Goal: Transaction & Acquisition: Purchase product/service

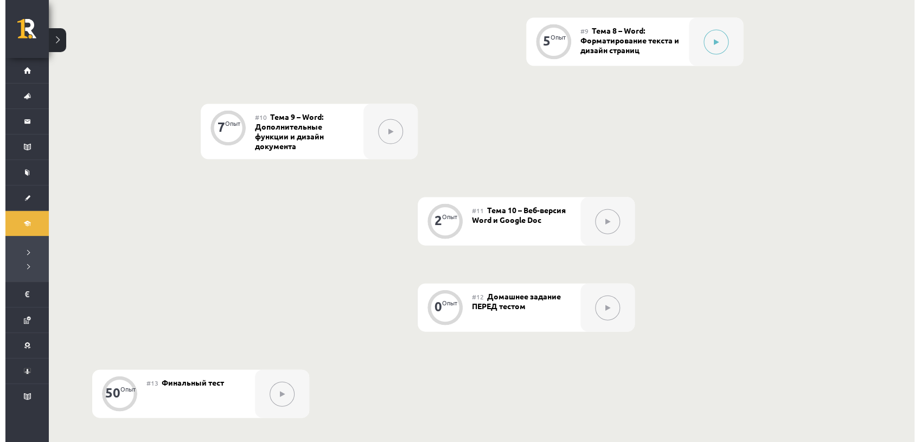
scroll to position [1050, 0]
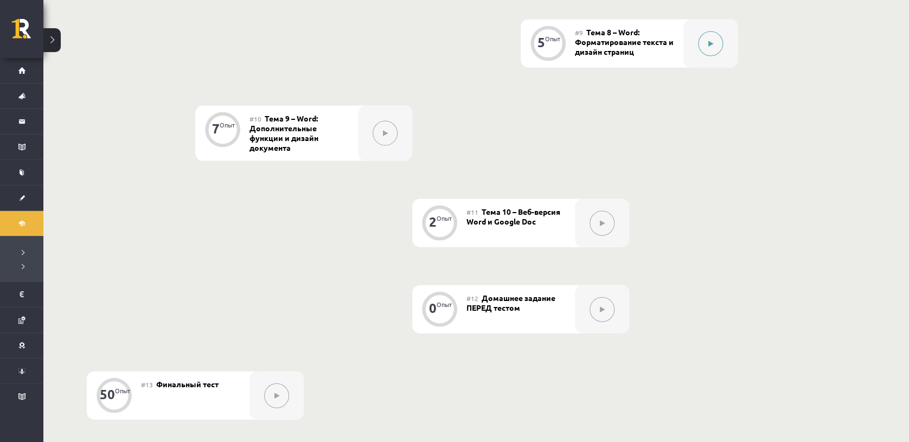
click at [709, 47] on icon at bounding box center [711, 44] width 5 height 7
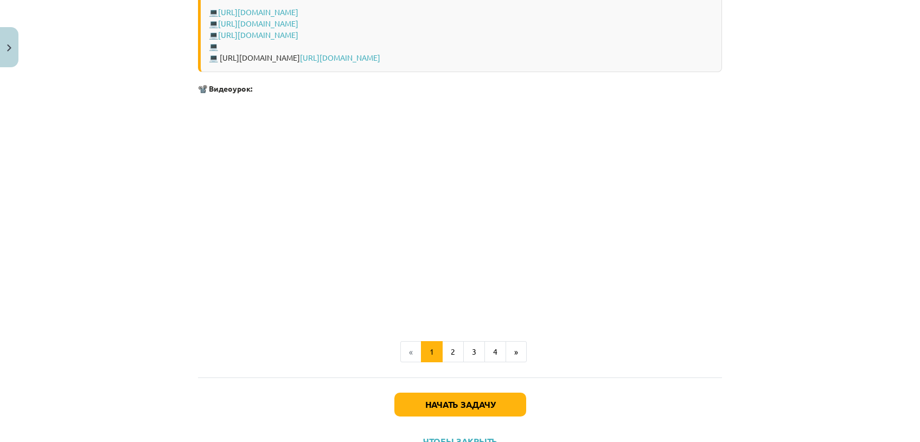
scroll to position [2150, 0]
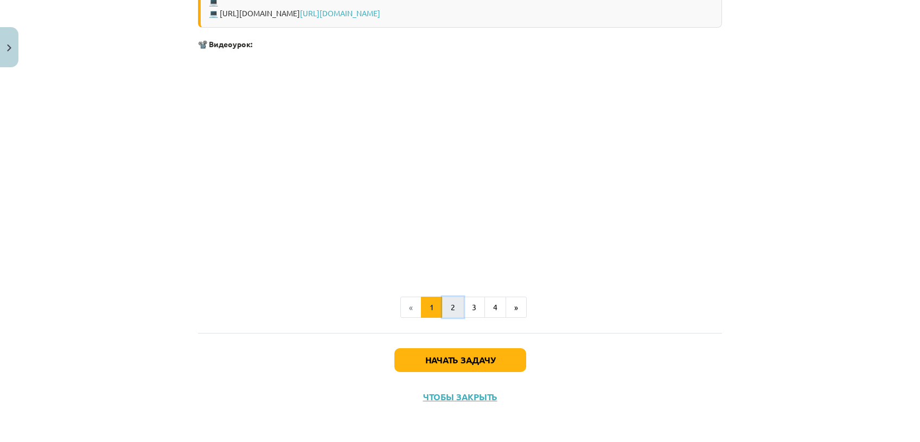
click at [455, 311] on button "2" at bounding box center [453, 308] width 22 height 22
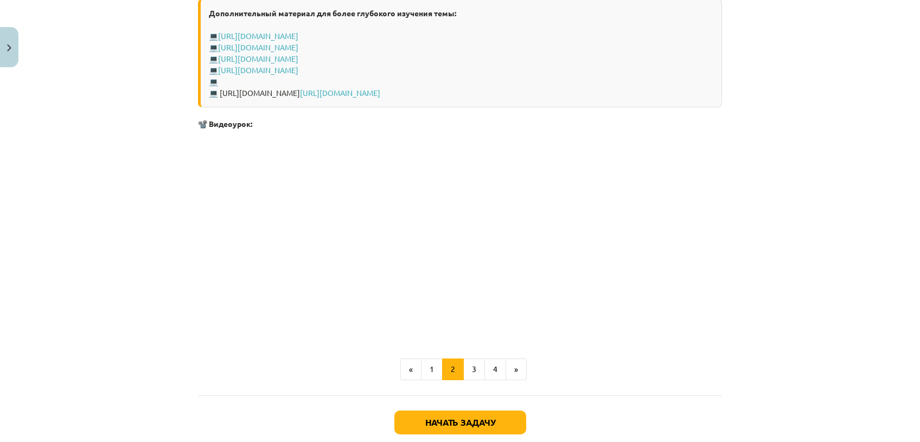
scroll to position [1608, 0]
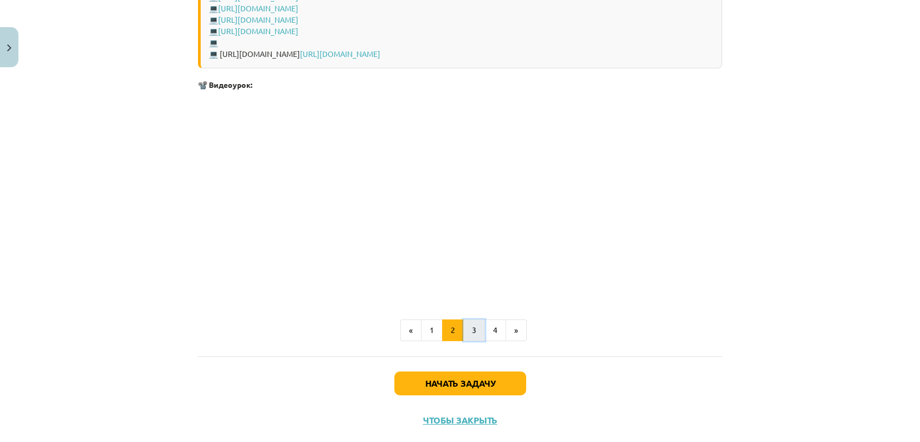
click at [473, 333] on button "3" at bounding box center [474, 331] width 22 height 22
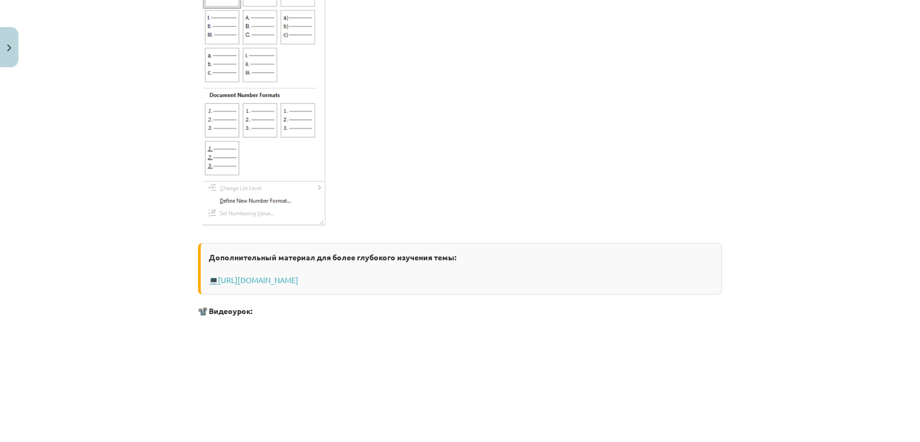
scroll to position [1731, 0]
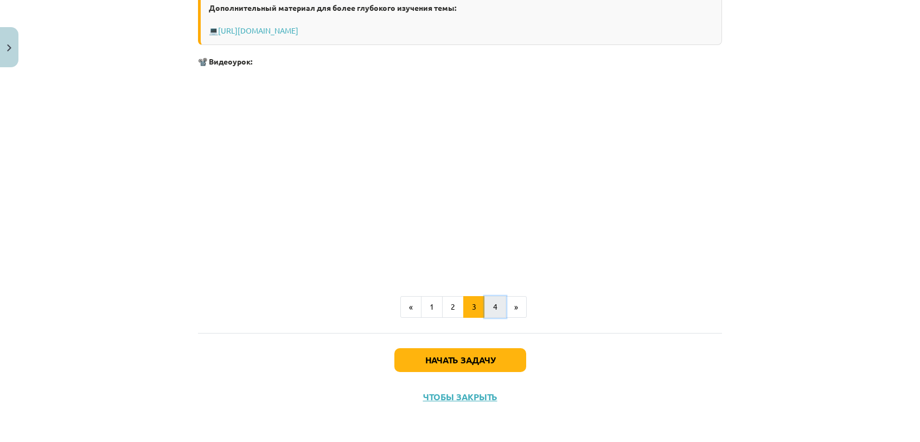
click at [493, 304] on button "4" at bounding box center [496, 307] width 22 height 22
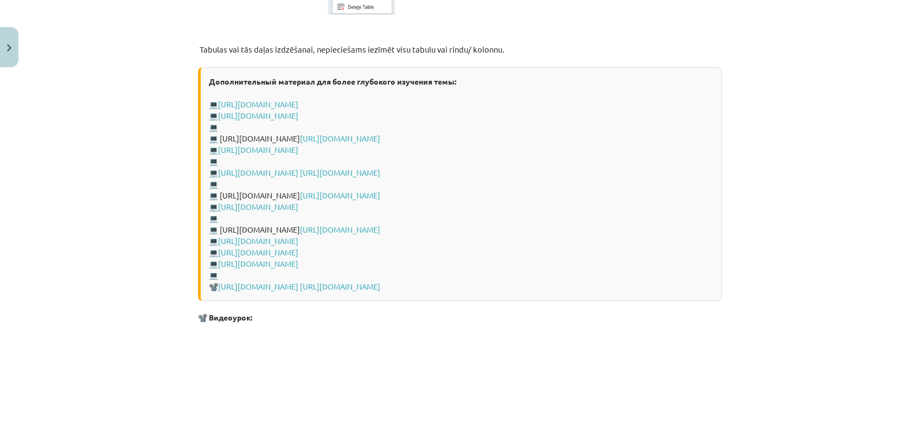
scroll to position [1331, 0]
click at [298, 101] on link "[URL][DOMAIN_NAME]" at bounding box center [258, 106] width 80 height 10
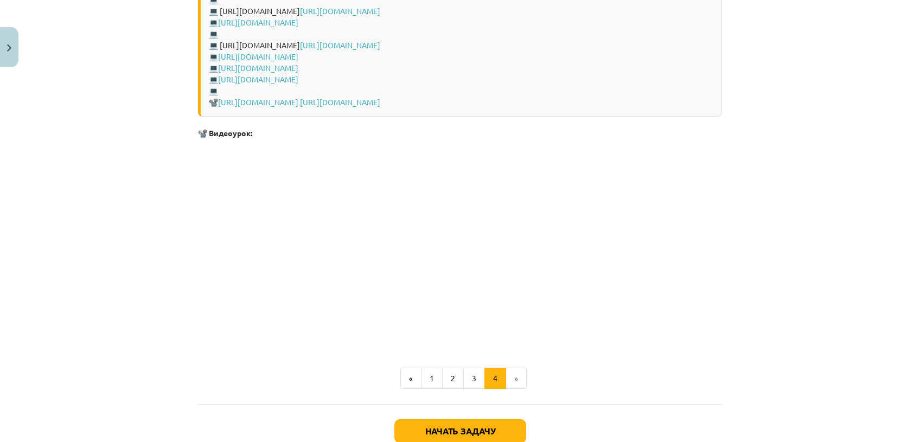
scroll to position [1609, 0]
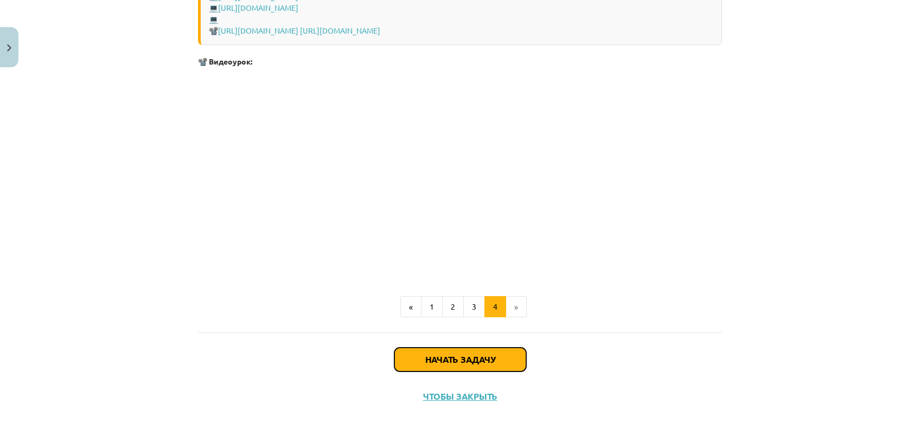
click at [460, 352] on button "Начать задачу" at bounding box center [460, 360] width 132 height 24
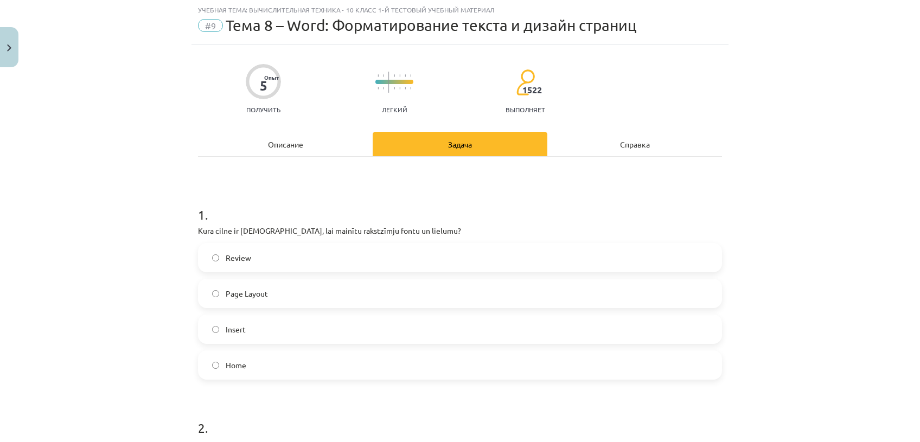
scroll to position [27, 0]
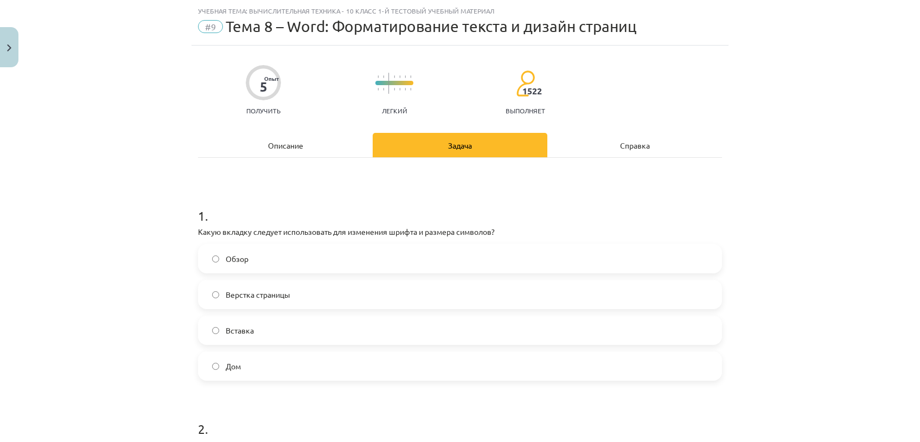
click at [330, 265] on label "Обзор" at bounding box center [460, 258] width 522 height 27
click at [485, 286] on label "Верстка страницы" at bounding box center [460, 294] width 522 height 27
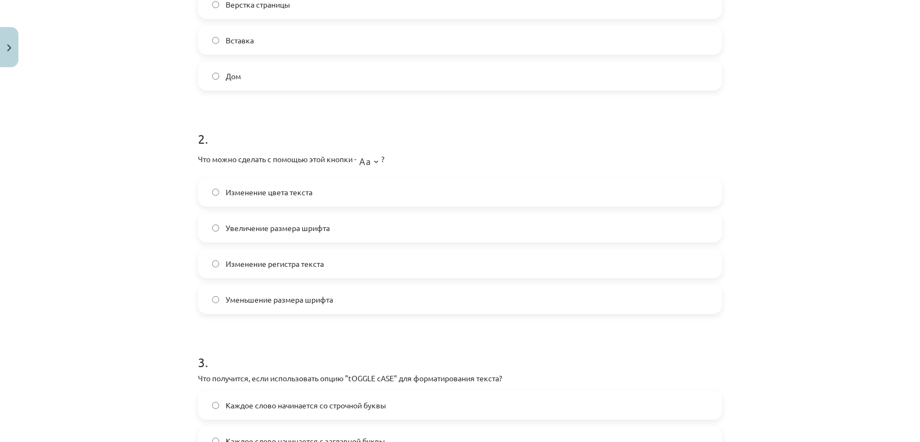
scroll to position [386, 0]
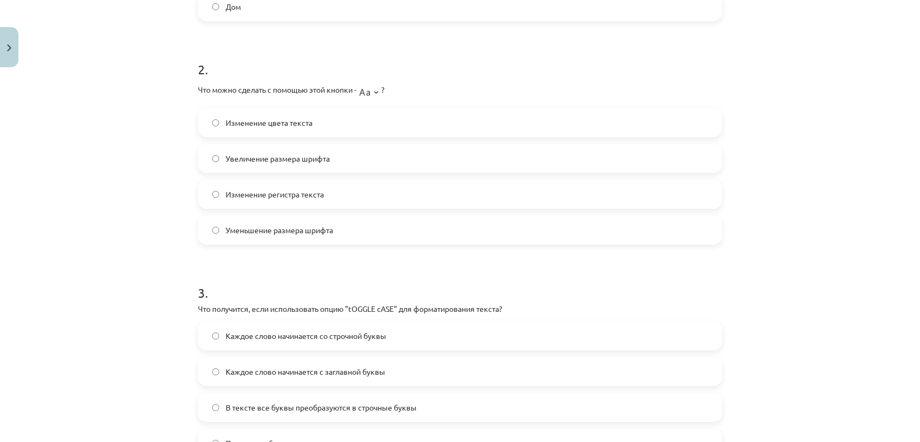
click at [330, 123] on label "Изменение цвета текста" at bounding box center [460, 122] width 522 height 27
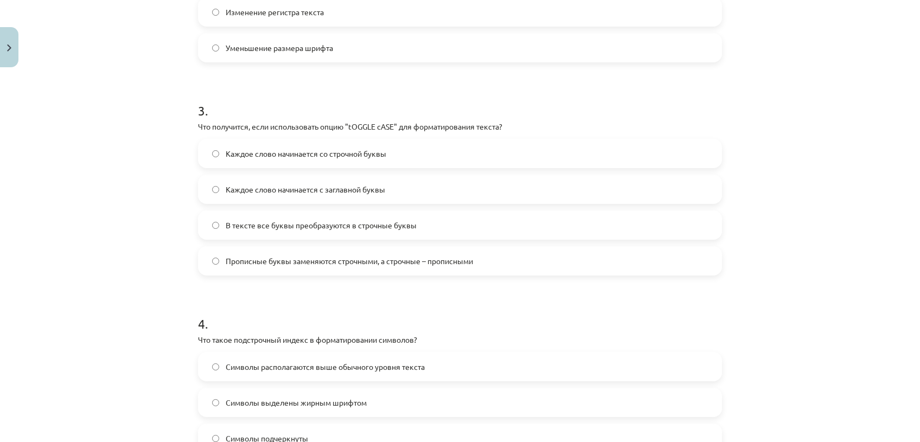
scroll to position [570, 0]
click at [435, 186] on label "Каждое слово начинается с заглавной буквы" at bounding box center [460, 187] width 522 height 27
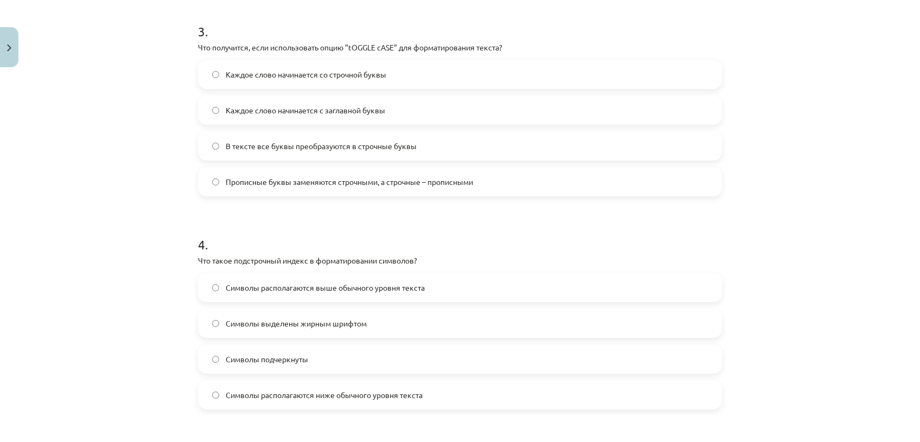
click at [354, 144] on span "В тексте все буквы преобразуются в строчные буквы" at bounding box center [321, 146] width 191 height 11
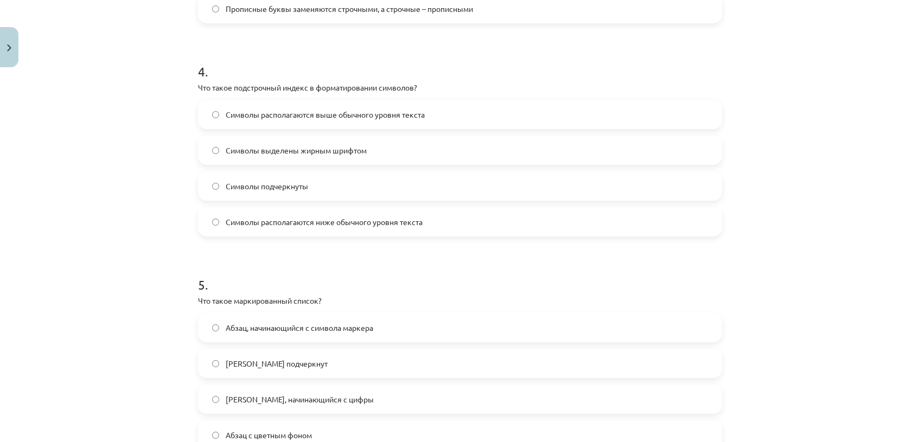
scroll to position [819, 0]
click at [447, 122] on label "Символы располагаются выше обычного уровня текста" at bounding box center [460, 116] width 522 height 27
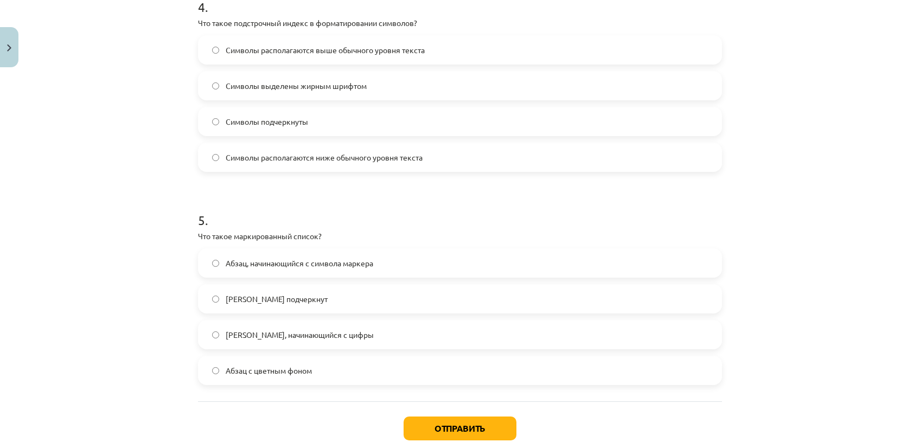
scroll to position [954, 0]
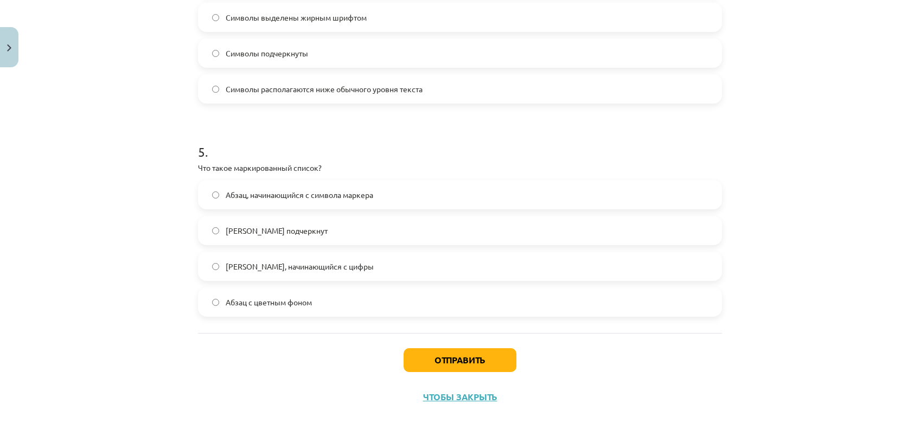
click at [346, 265] on label "[PERSON_NAME], начинающийся с цифры" at bounding box center [460, 266] width 522 height 27
click at [452, 367] on button "Отправить" at bounding box center [460, 360] width 113 height 24
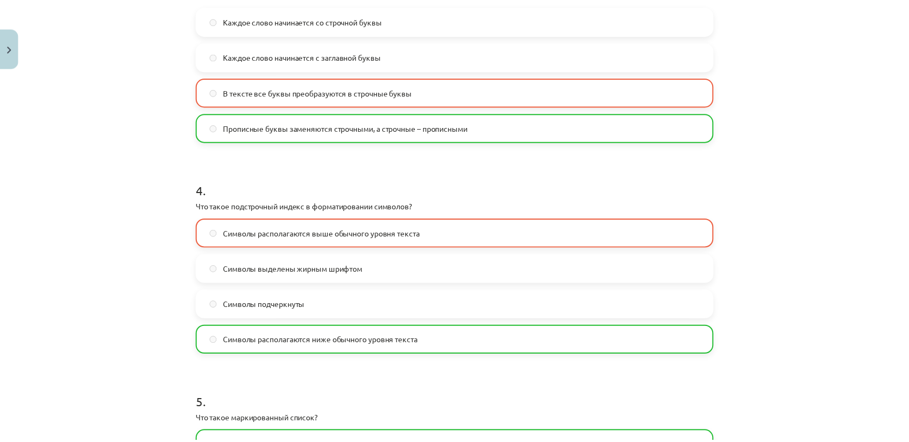
scroll to position [989, 0]
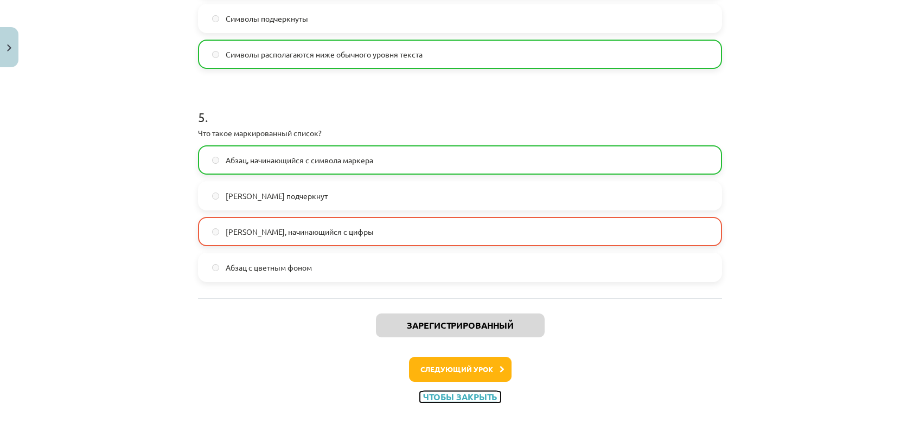
click at [444, 394] on button "Чтобы закрыть" at bounding box center [460, 397] width 81 height 11
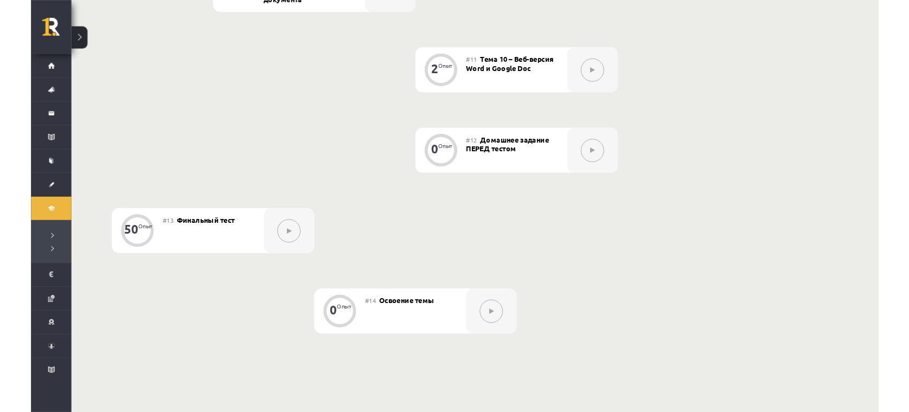
scroll to position [0, 0]
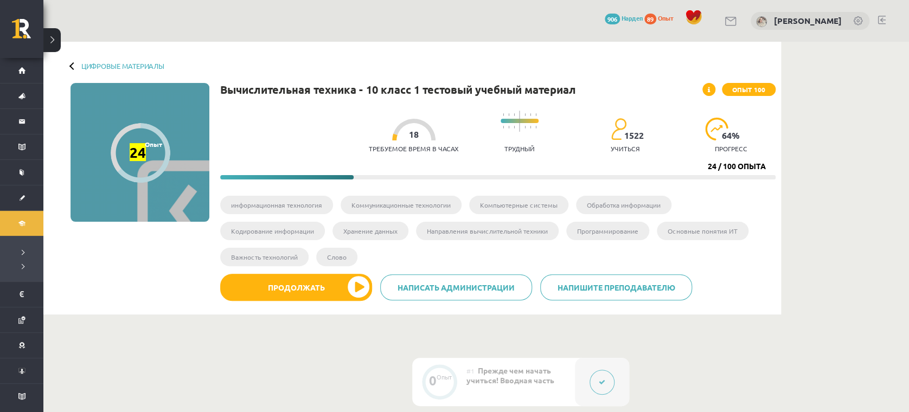
drag, startPoint x: 464, startPoint y: 68, endPoint x: 412, endPoint y: 62, distance: 52.4
click at [412, 62] on div "Цифровые материалы 24 Опыт XP 100 24 / 100 XP Вычислительная техника - 10 класс…" at bounding box center [412, 178] width 738 height 273
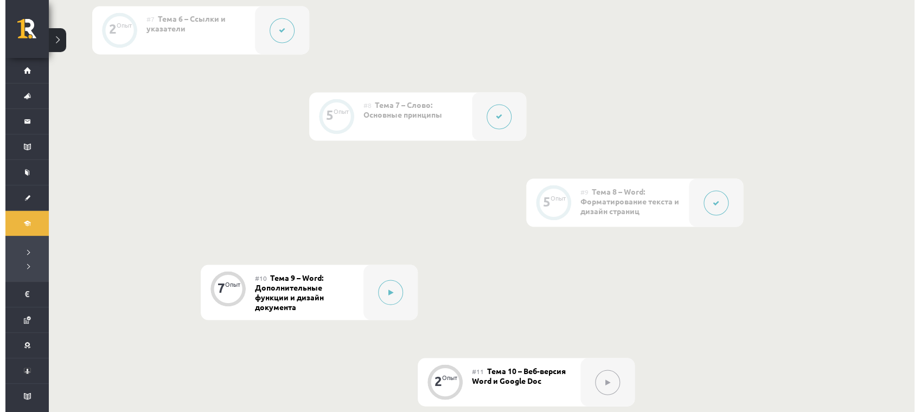
scroll to position [875, 0]
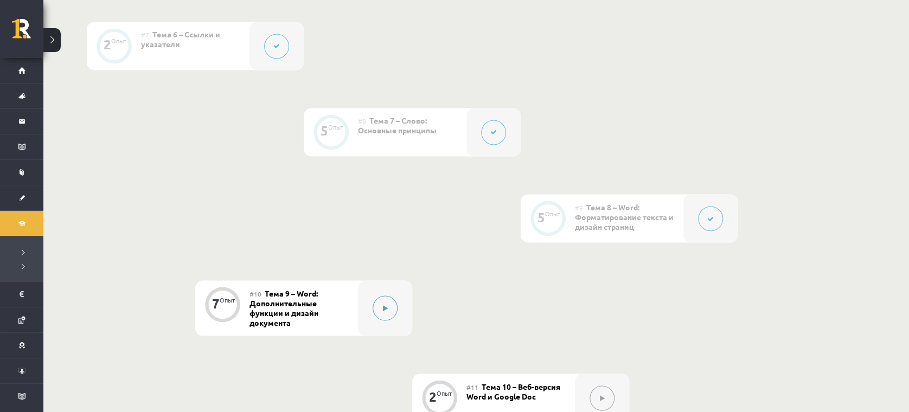
click at [378, 319] on button at bounding box center [385, 308] width 25 height 25
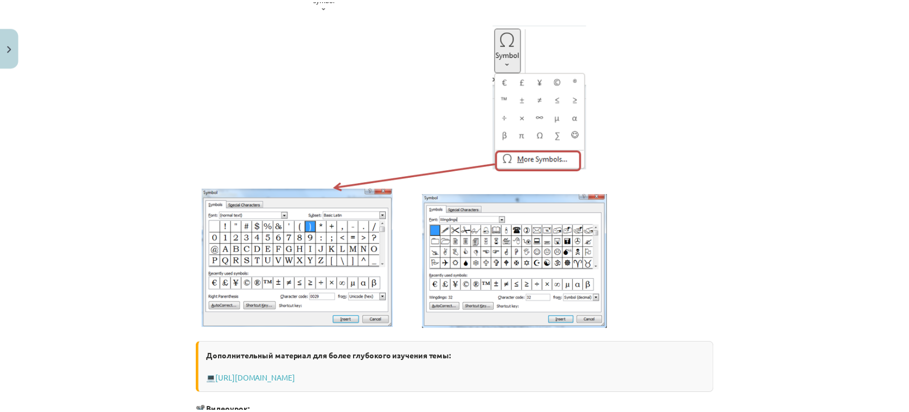
scroll to position [0, 0]
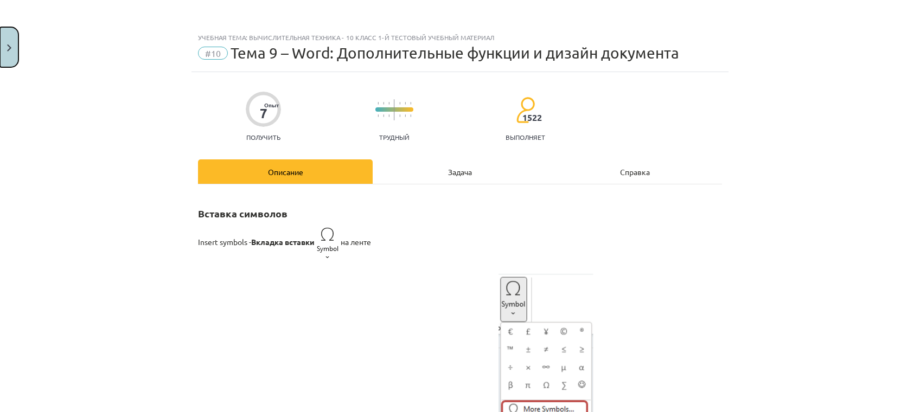
click at [7, 38] on button "Закрывать" at bounding box center [9, 47] width 18 height 40
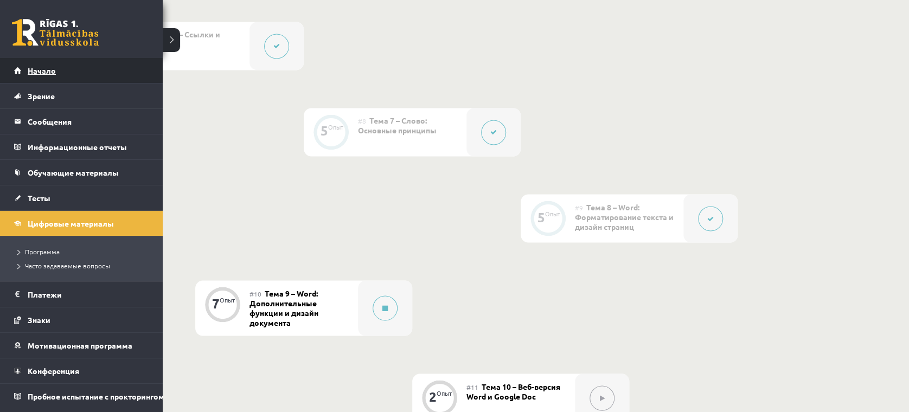
click at [22, 72] on link "Начало" at bounding box center [81, 70] width 135 height 25
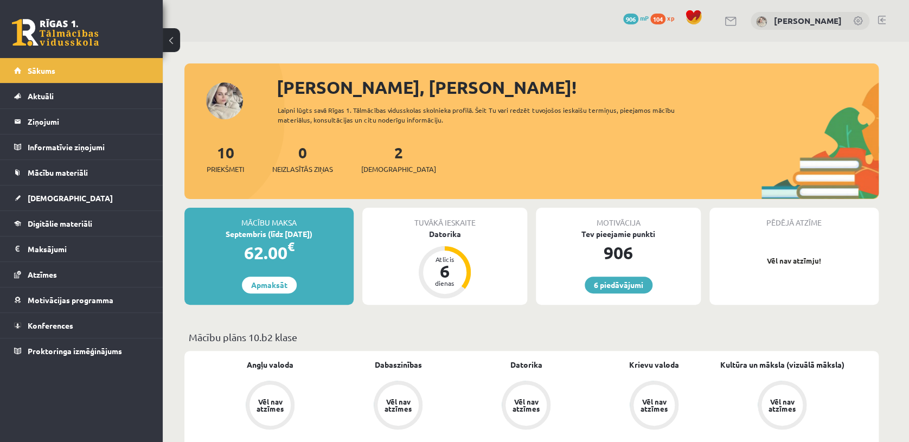
click at [169, 41] on button at bounding box center [171, 40] width 17 height 24
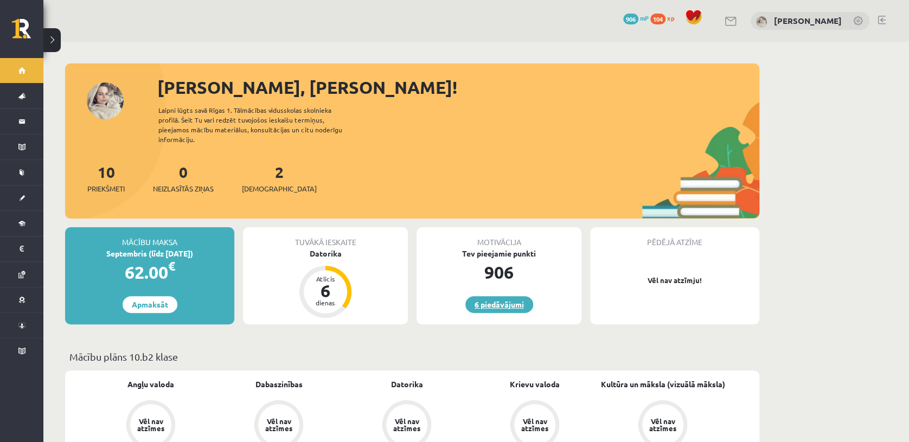
click at [494, 296] on link "6 piedāvājumi" at bounding box center [500, 304] width 68 height 17
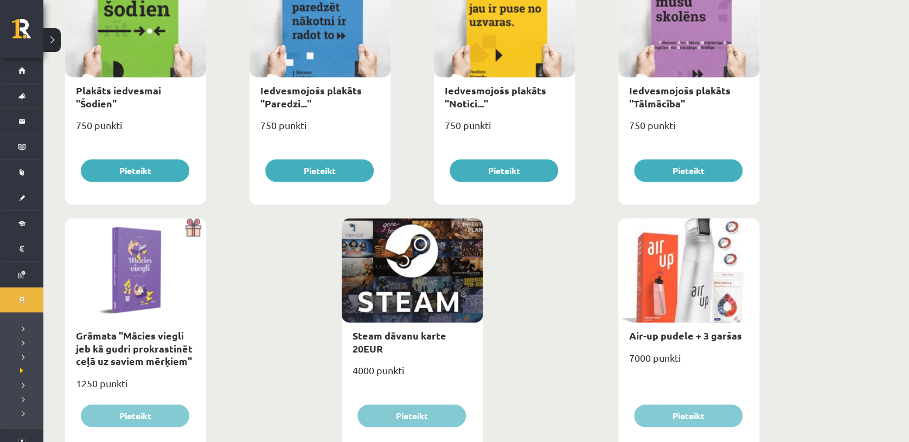
scroll to position [1213, 0]
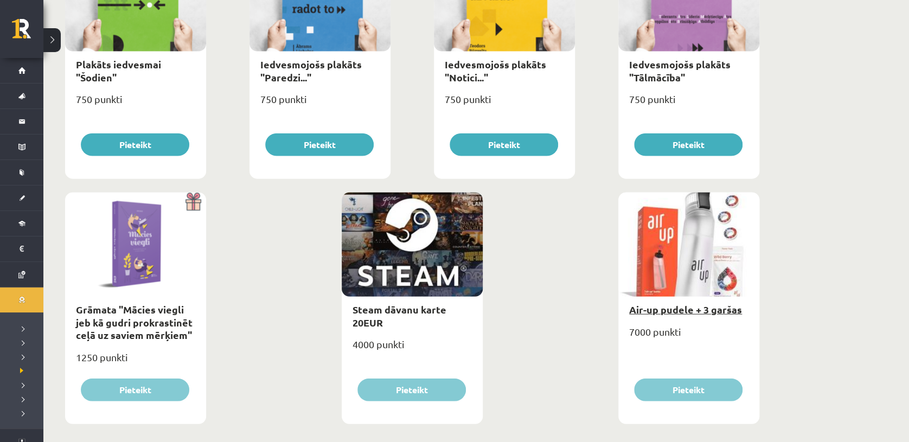
click at [683, 308] on link "Air-up pudele + 3 garšas" at bounding box center [685, 309] width 113 height 12
type input "*"
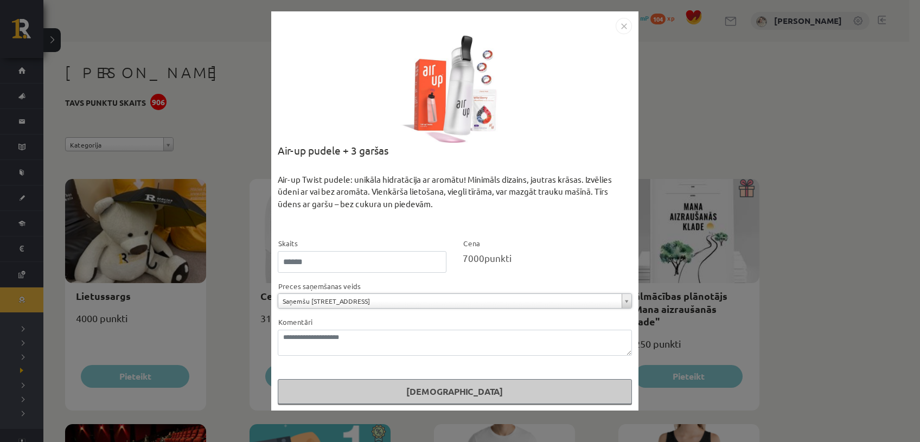
click at [627, 26] on img "Close" at bounding box center [624, 26] width 16 height 16
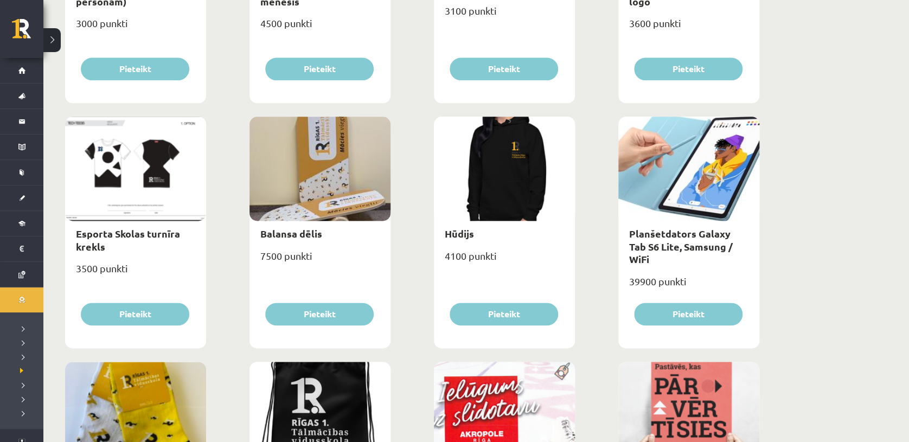
scroll to position [555, 0]
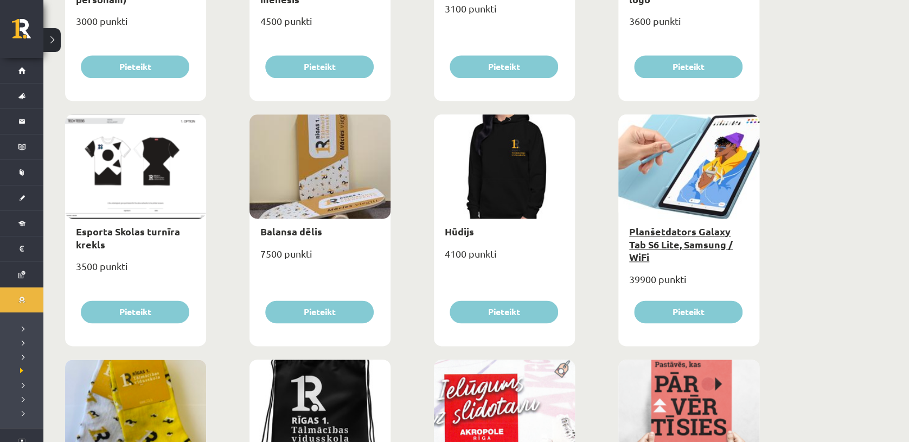
click at [695, 231] on link "Planšetdators Galaxy Tab S6 Lite, Samsung / WiFi" at bounding box center [681, 244] width 104 height 38
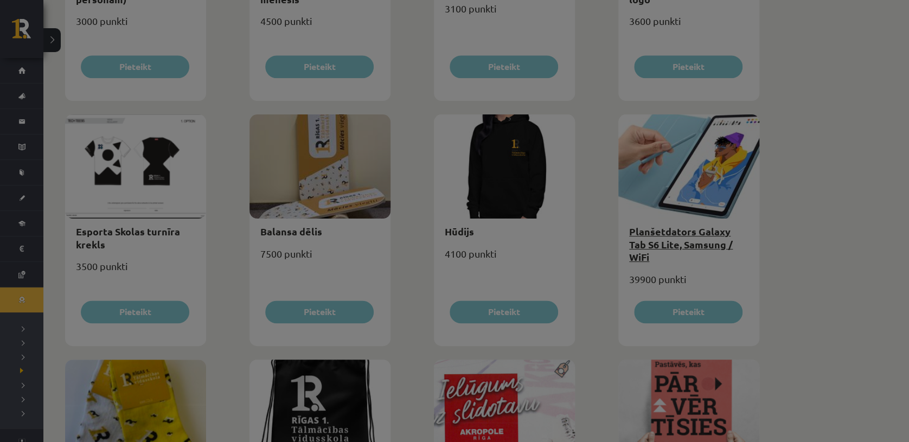
scroll to position [0, 0]
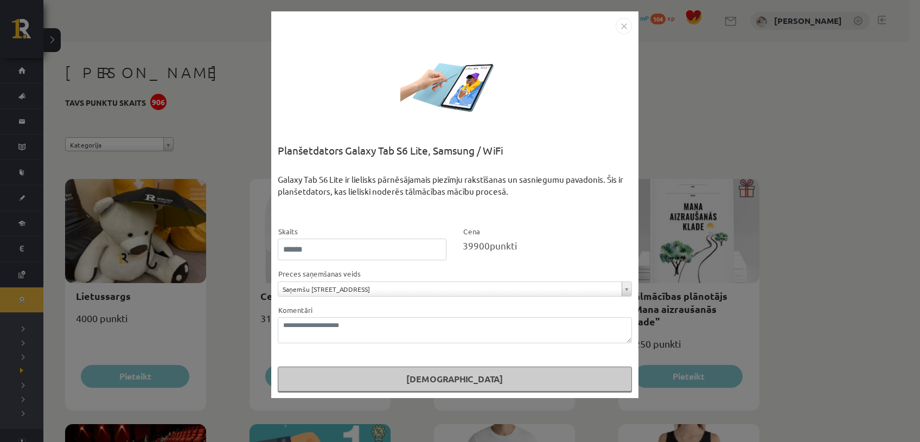
click at [623, 28] on img "Close" at bounding box center [624, 26] width 16 height 16
